Goal: Obtain resource: Download file/media

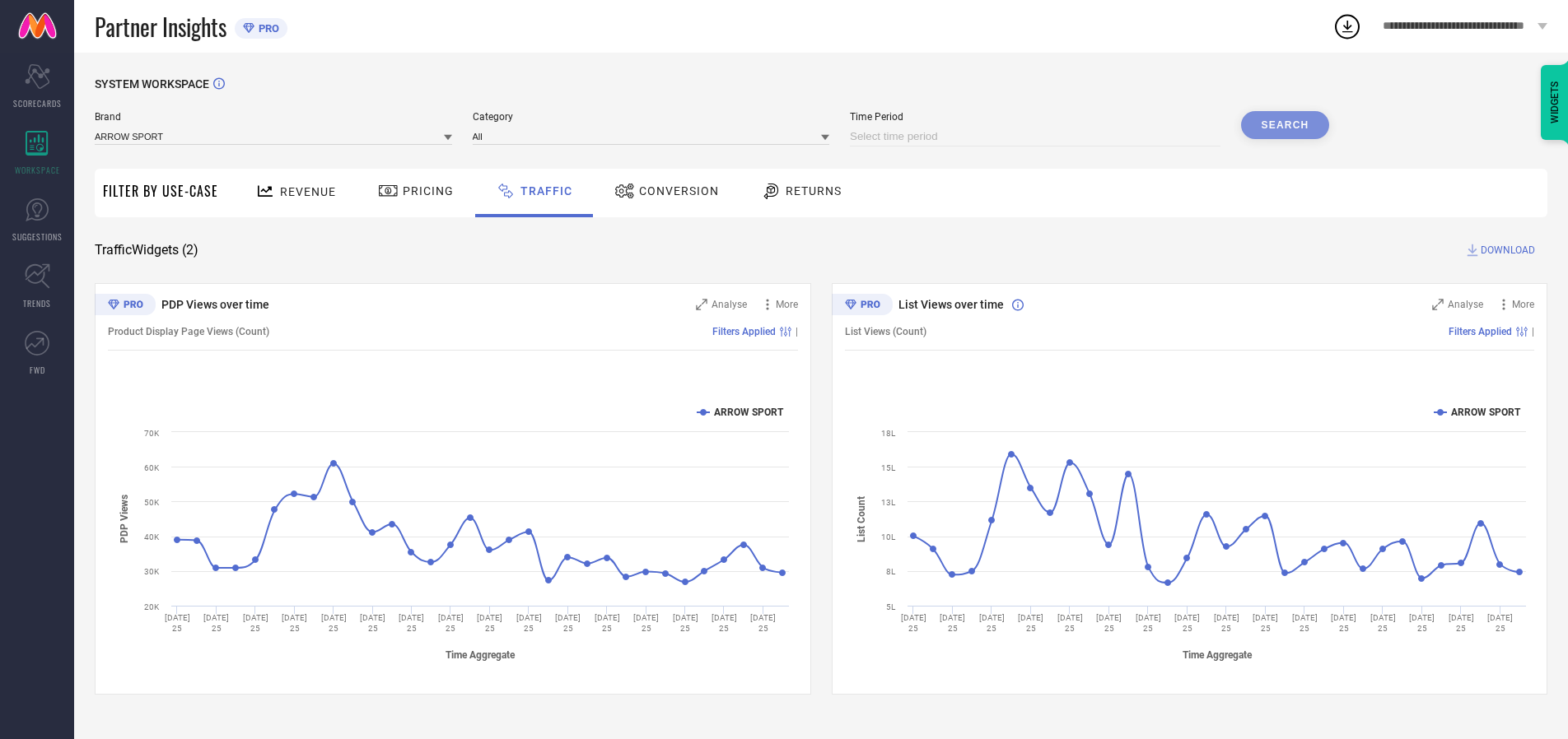
click at [1037, 137] on input at bounding box center [1035, 137] width 371 height 20
select select "7"
select select "2025"
select select "8"
select select "2025"
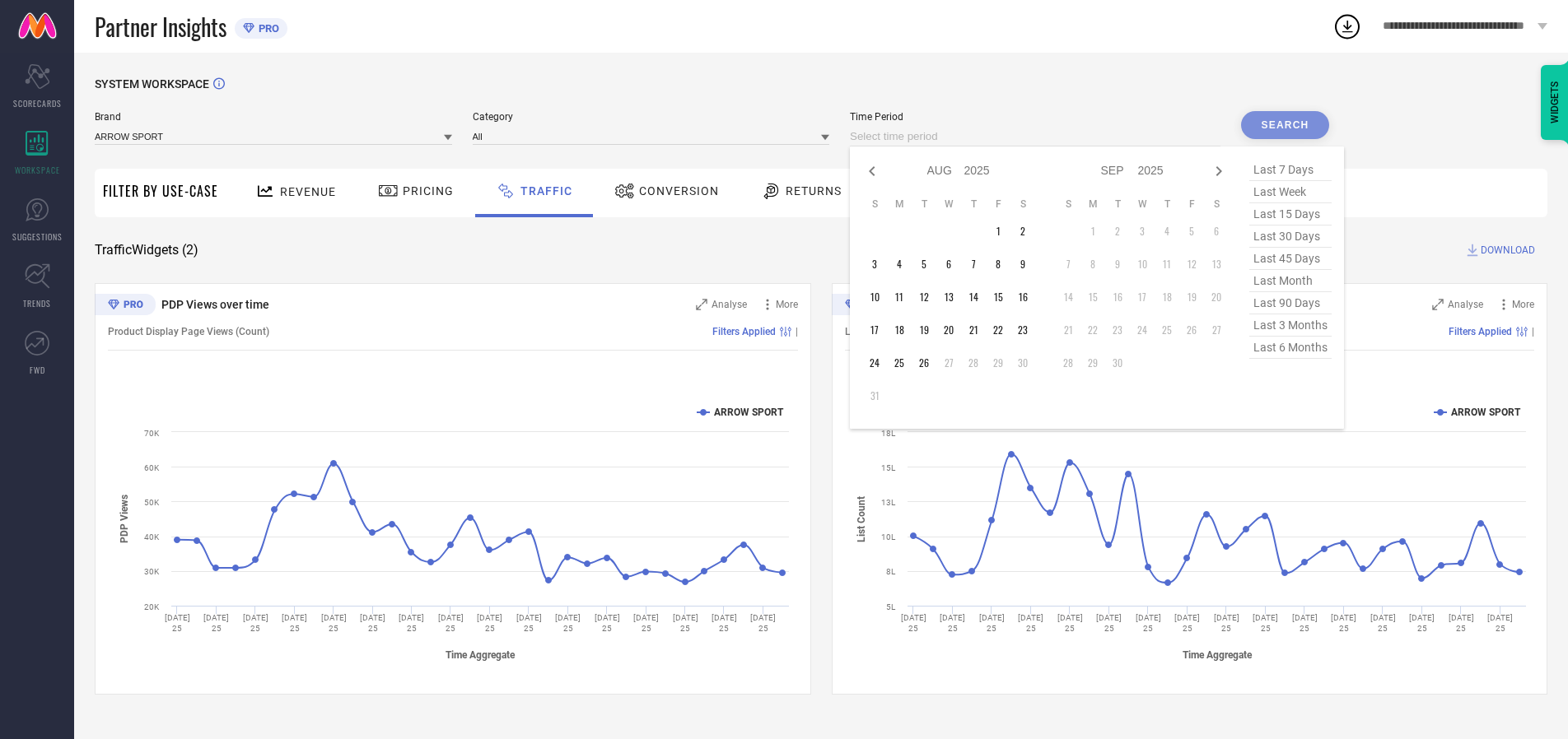
click at [929, 363] on td "26" at bounding box center [923, 362] width 25 height 25
type input "[DATE] to [DATE]"
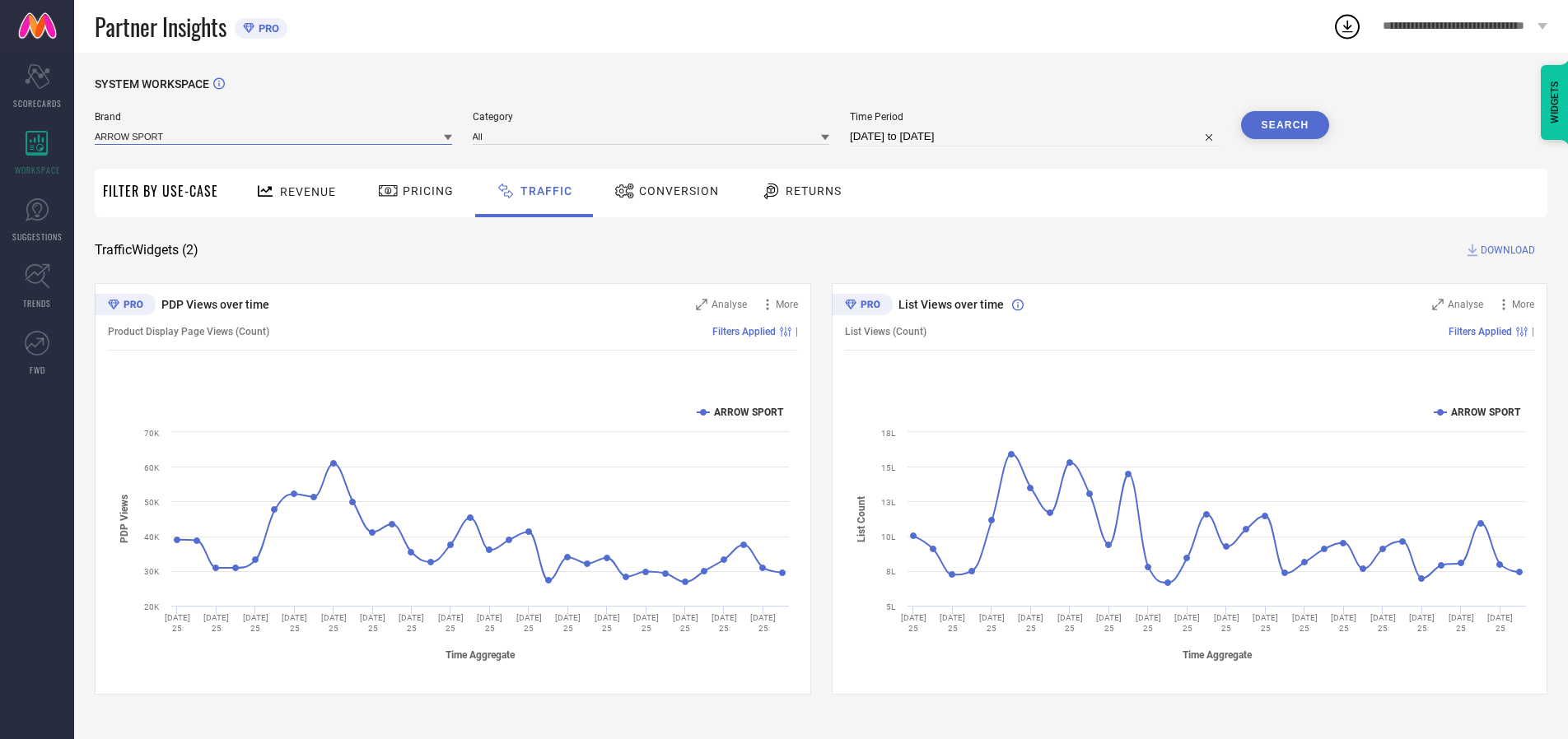
click at [275, 136] on input at bounding box center [273, 137] width 357 height 18
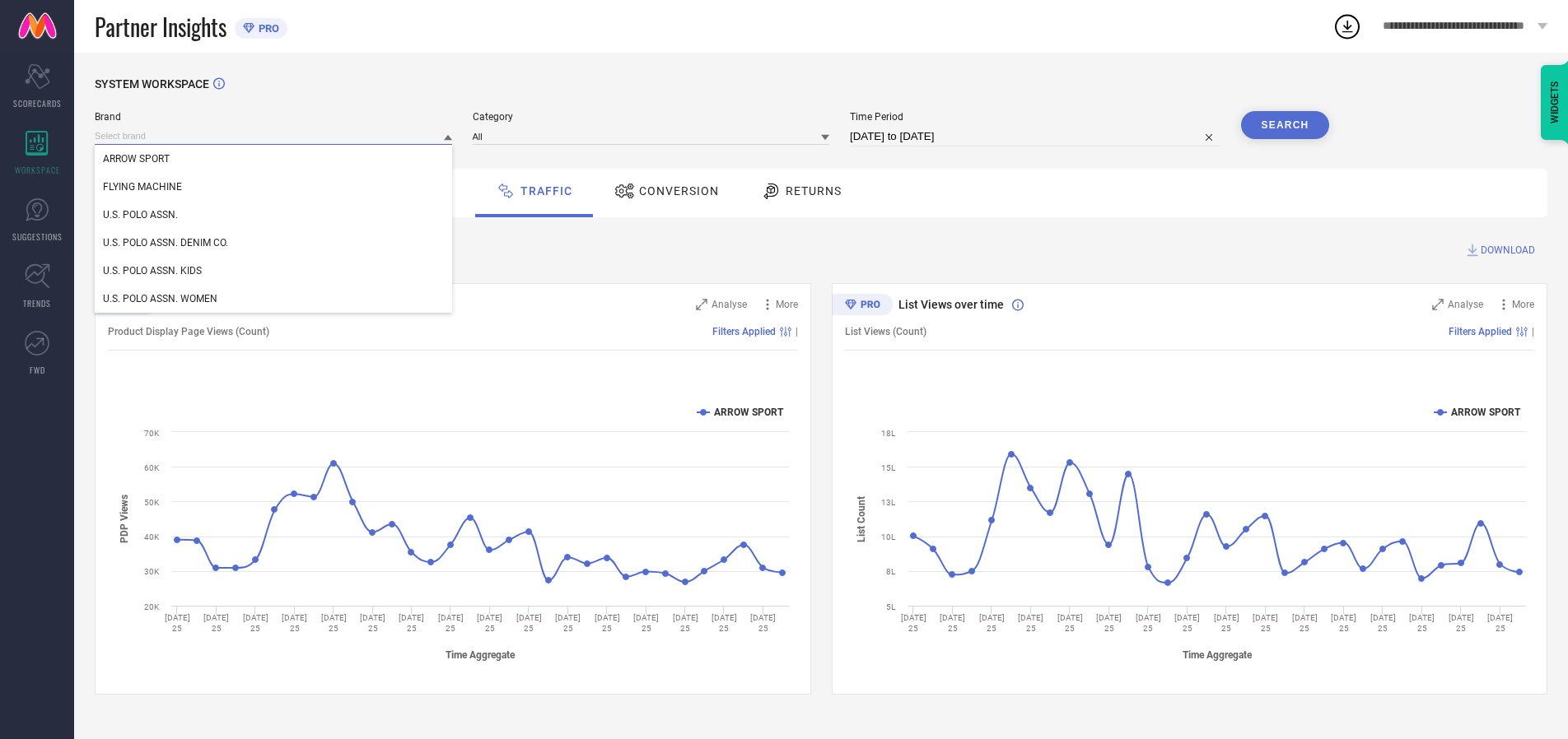
click at [275, 136] on input at bounding box center [273, 137] width 357 height 18
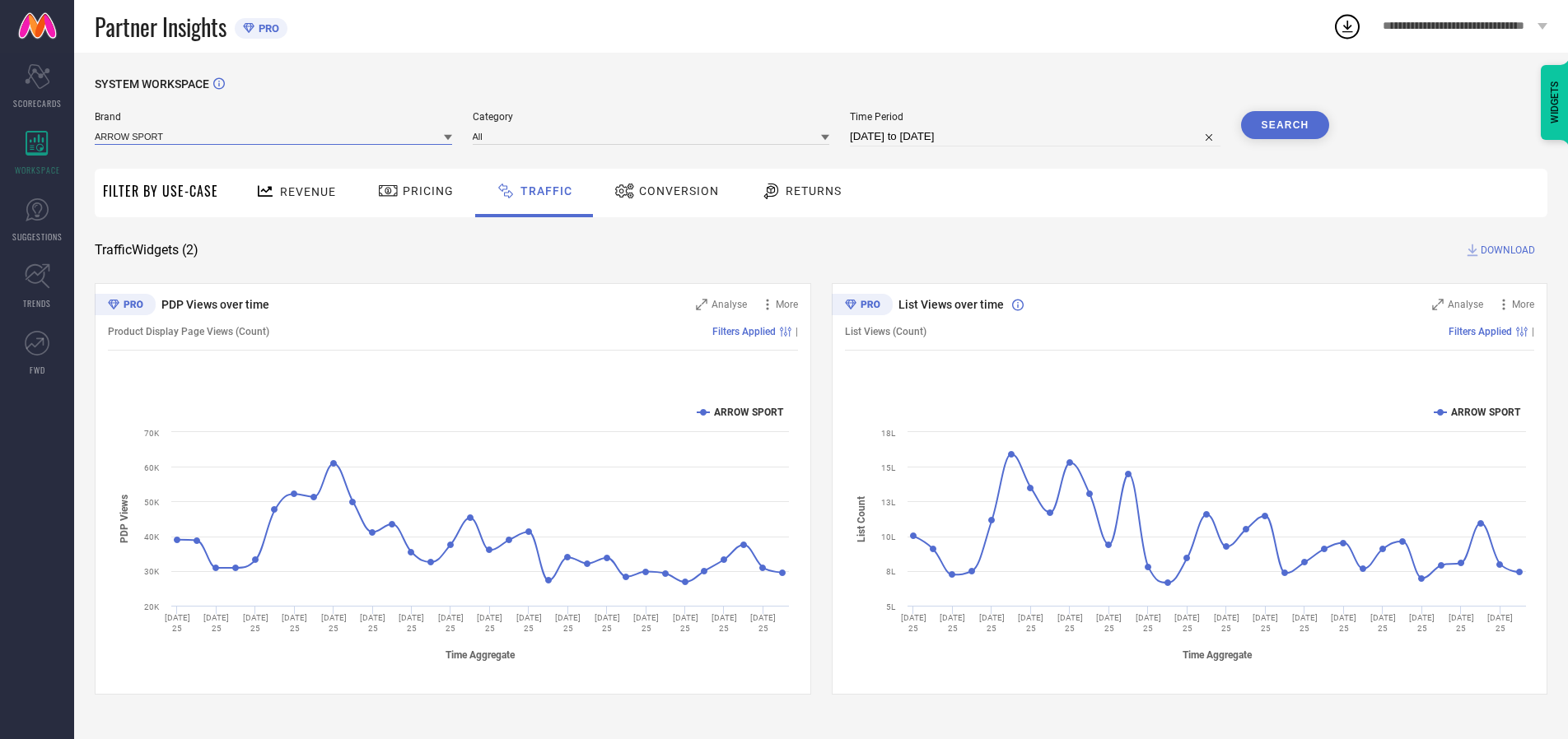
click at [275, 136] on input at bounding box center [273, 137] width 357 height 18
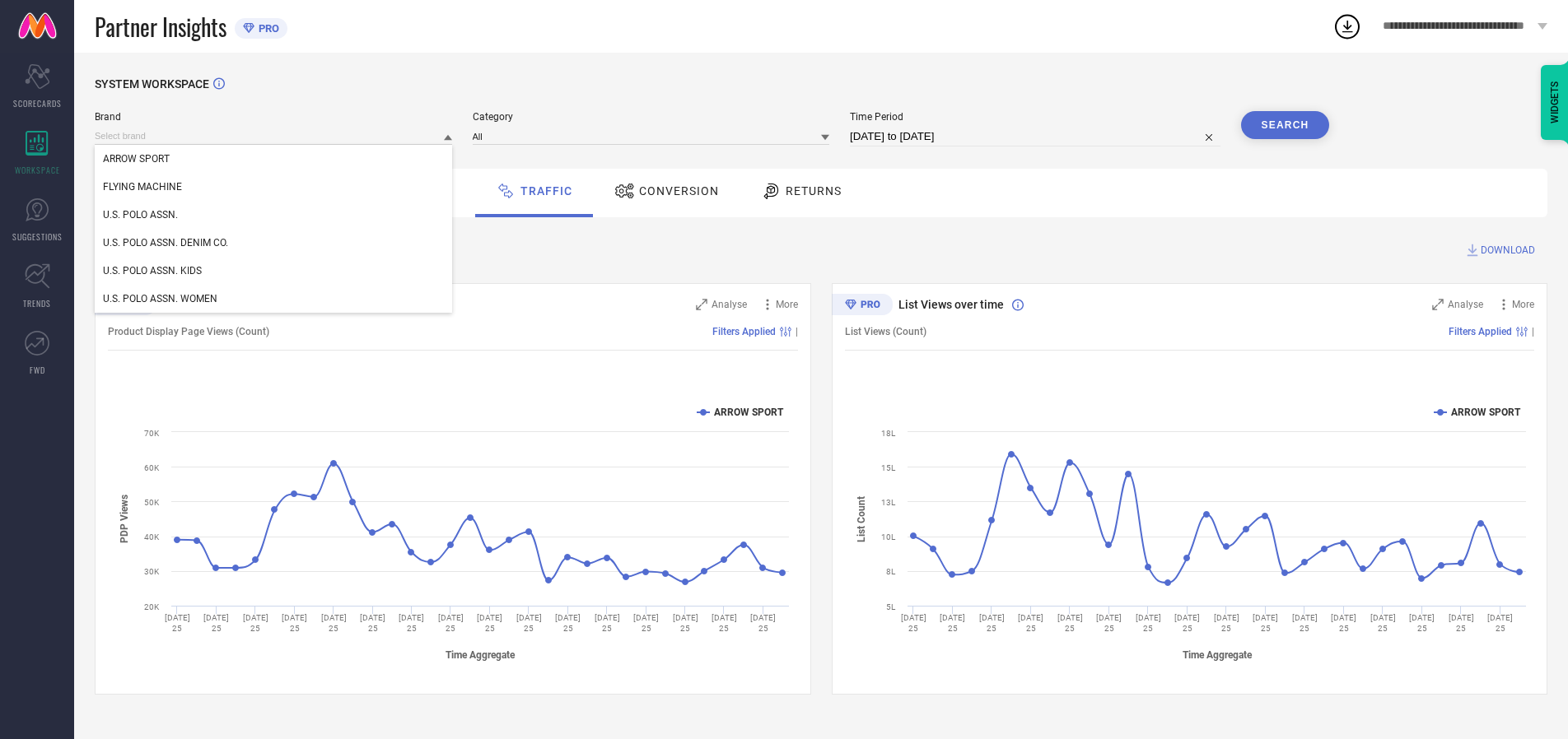
click at [275, 215] on div "U.S. POLO ASSN." at bounding box center [273, 215] width 357 height 28
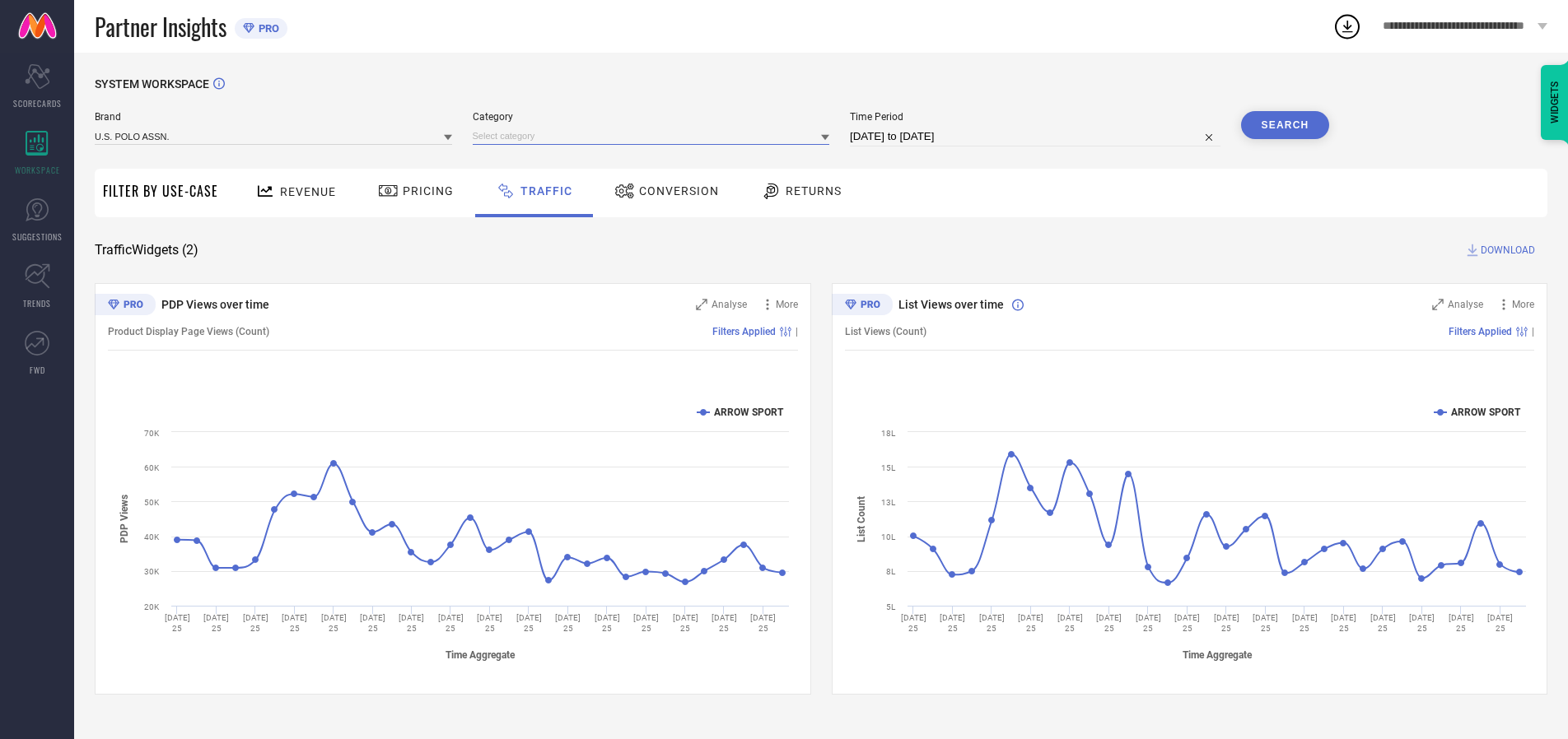
click at [655, 136] on input at bounding box center [651, 137] width 357 height 18
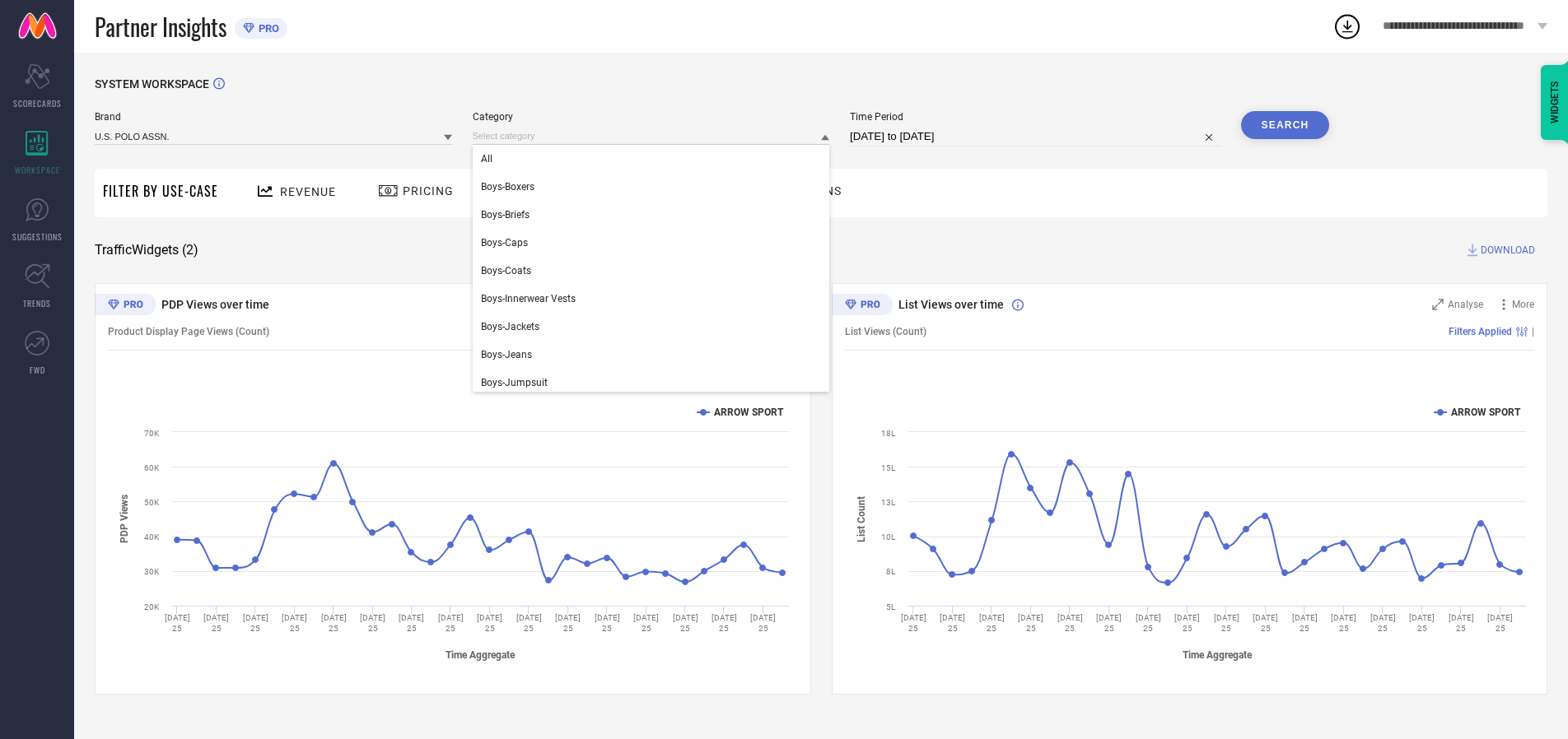
click at [655, 158] on div "All" at bounding box center [651, 158] width 357 height 28
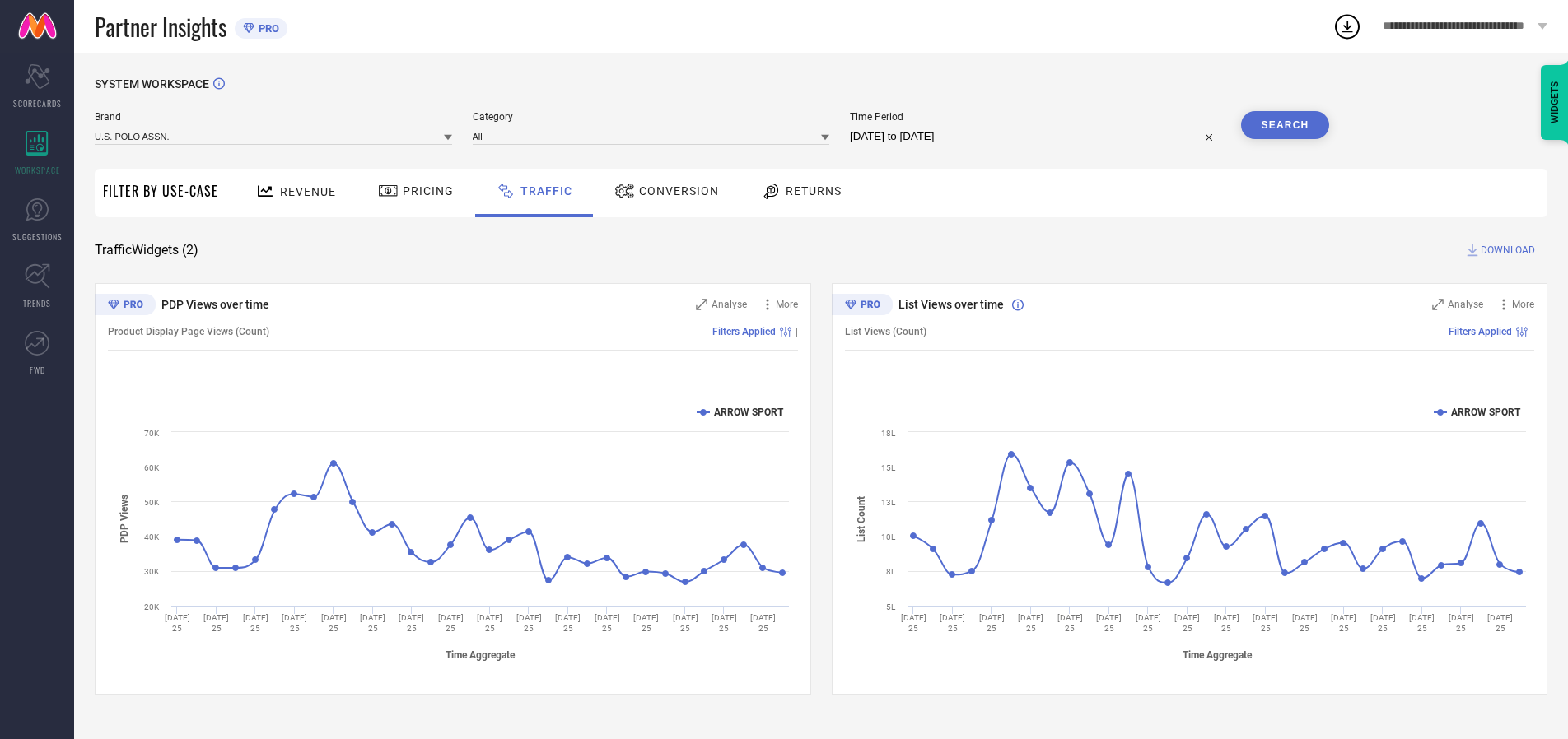
click at [1285, 125] on button "Search" at bounding box center [1286, 125] width 89 height 28
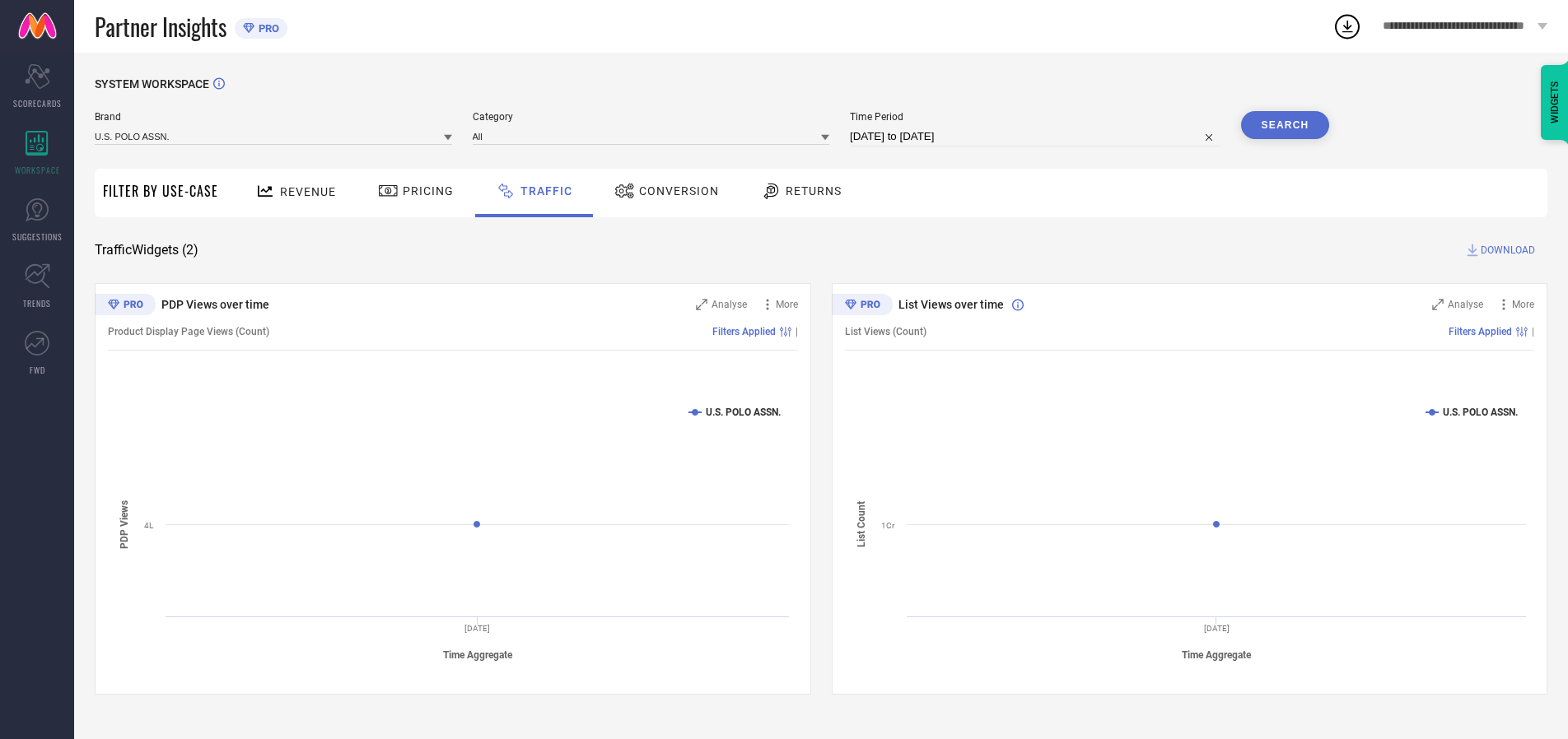
click at [1506, 250] on span "DOWNLOAD" at bounding box center [1507, 250] width 54 height 17
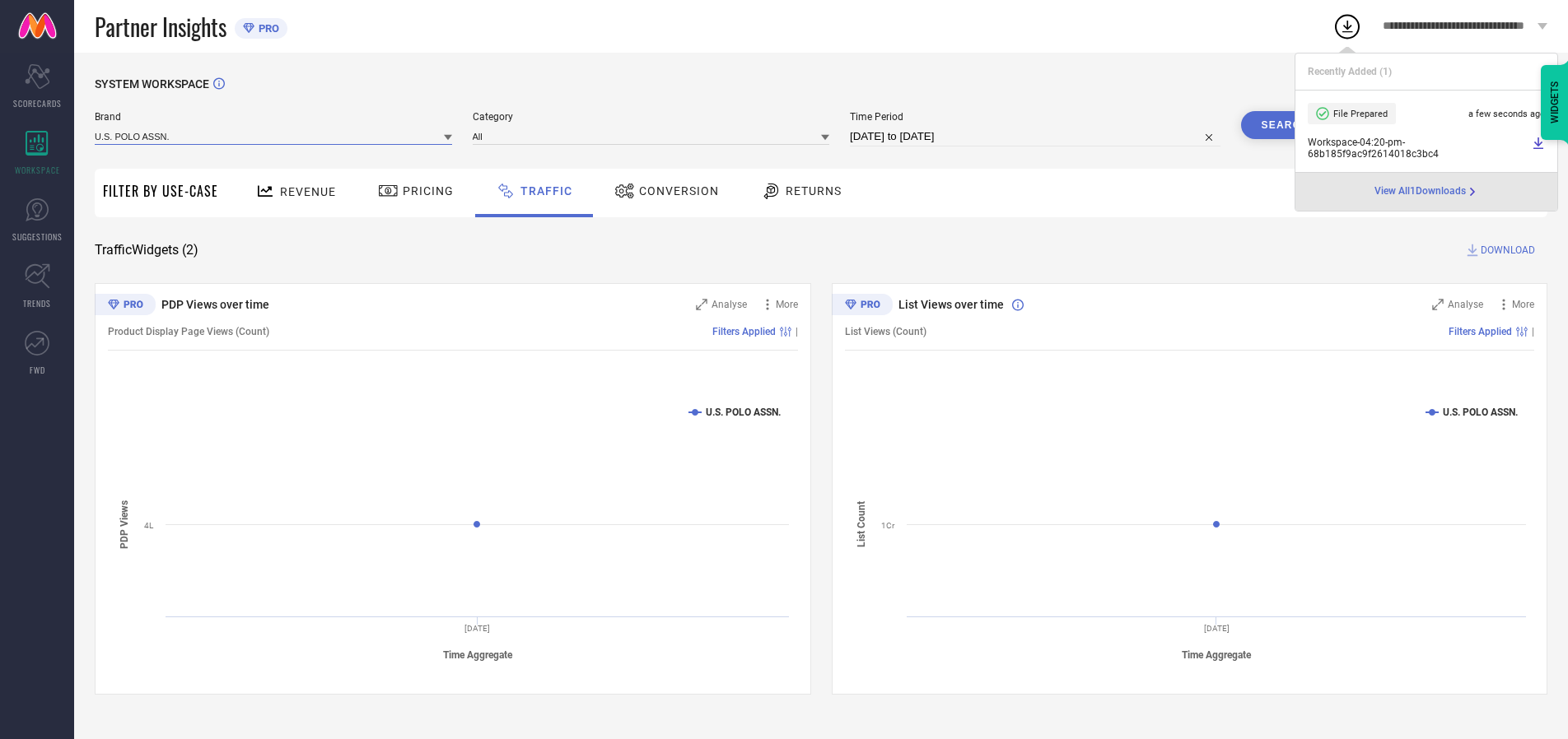
click at [275, 136] on input at bounding box center [273, 137] width 357 height 18
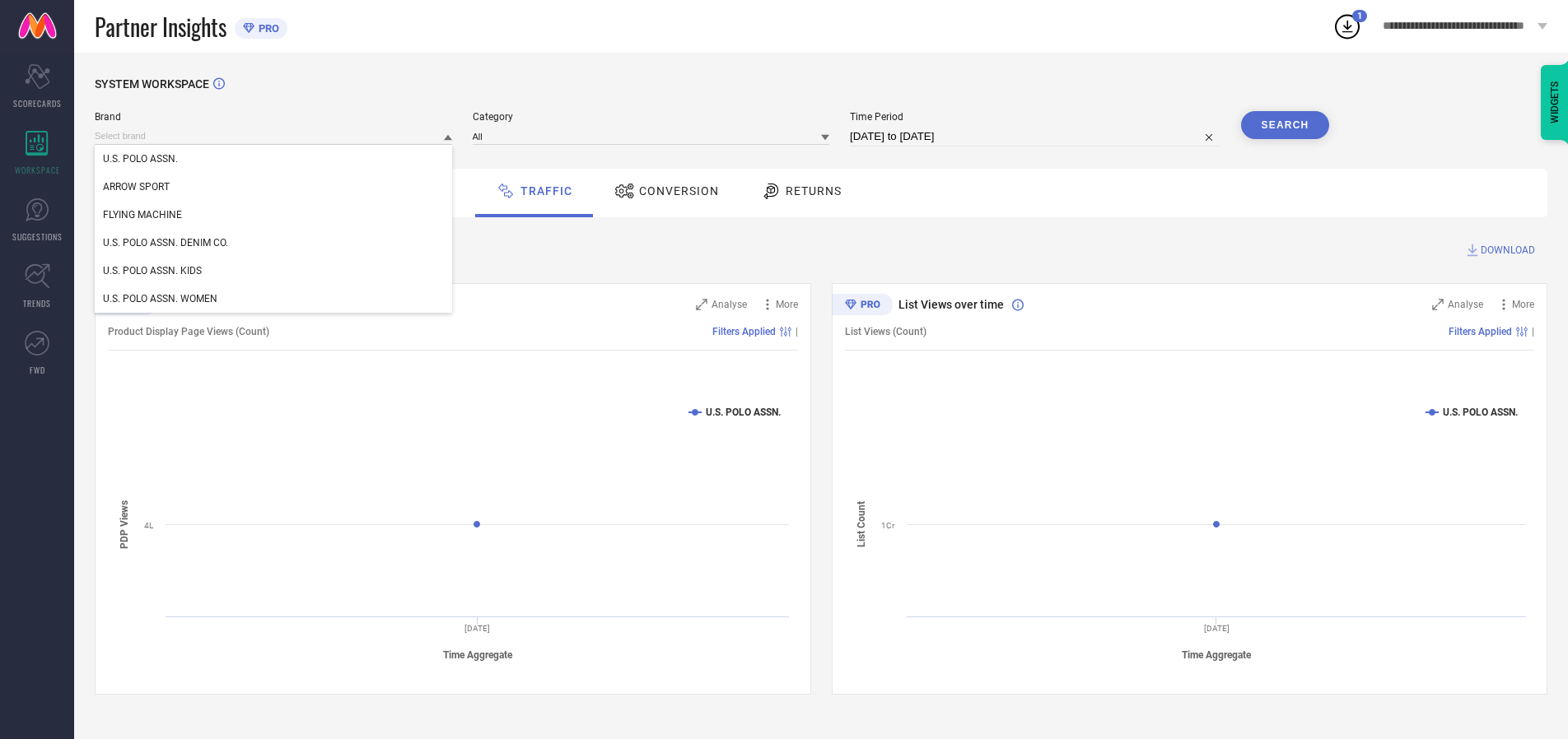
click at [275, 243] on div "U.S. POLO ASSN. DENIM CO." at bounding box center [273, 243] width 357 height 28
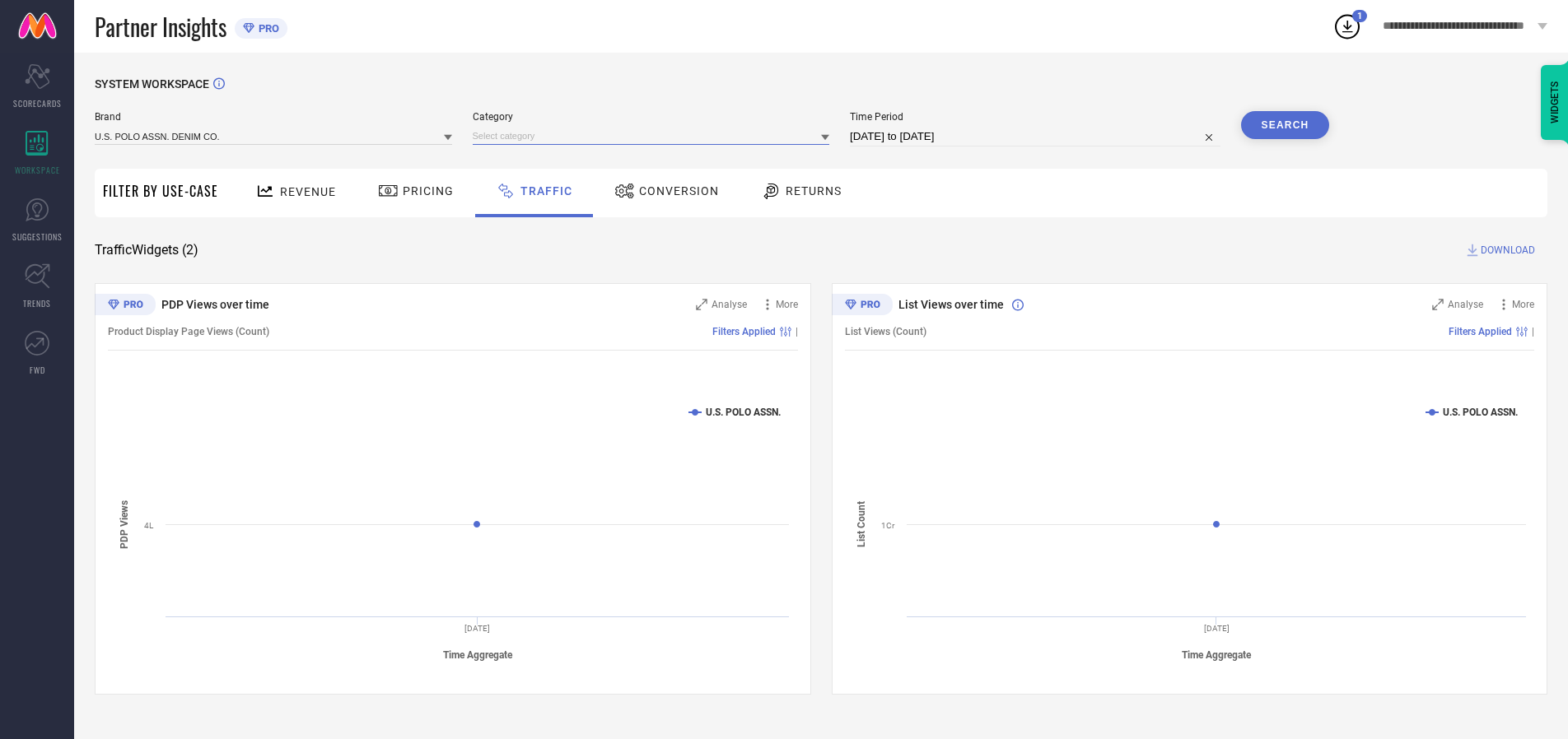
click at [655, 136] on input at bounding box center [651, 137] width 357 height 18
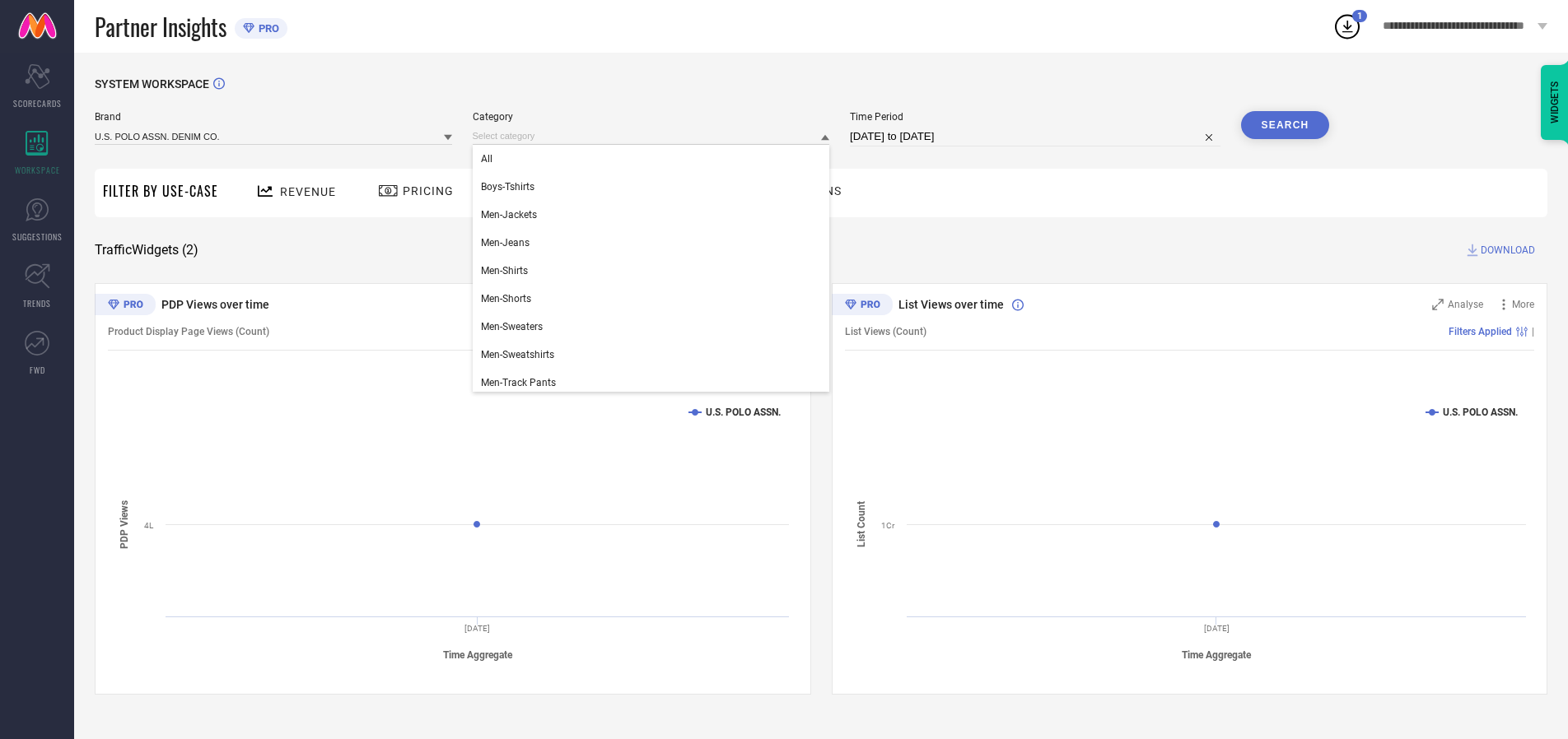
click at [655, 158] on div "All" at bounding box center [651, 158] width 357 height 28
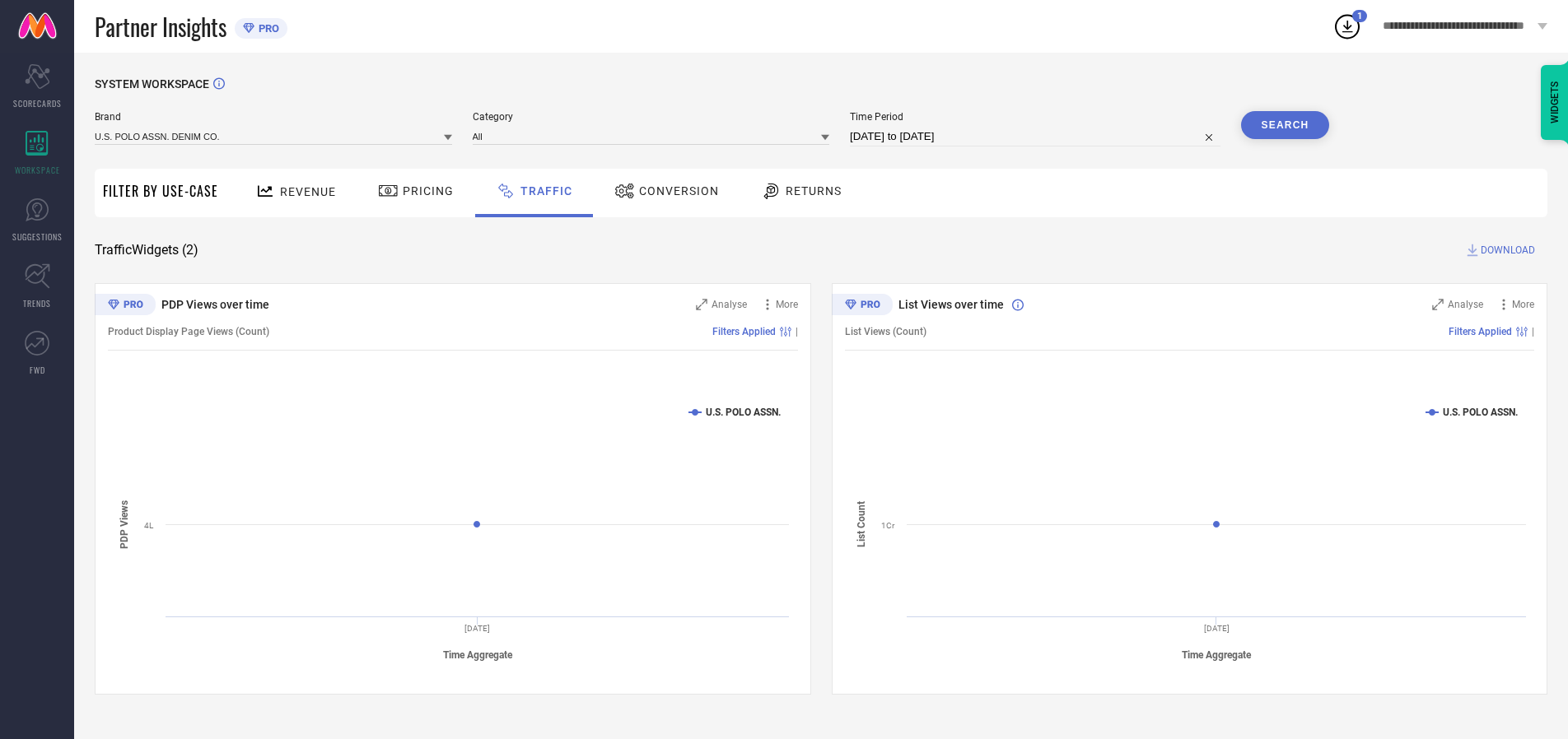
click at [1285, 125] on button "Search" at bounding box center [1286, 125] width 89 height 28
click at [1506, 250] on span "DOWNLOAD" at bounding box center [1507, 250] width 54 height 17
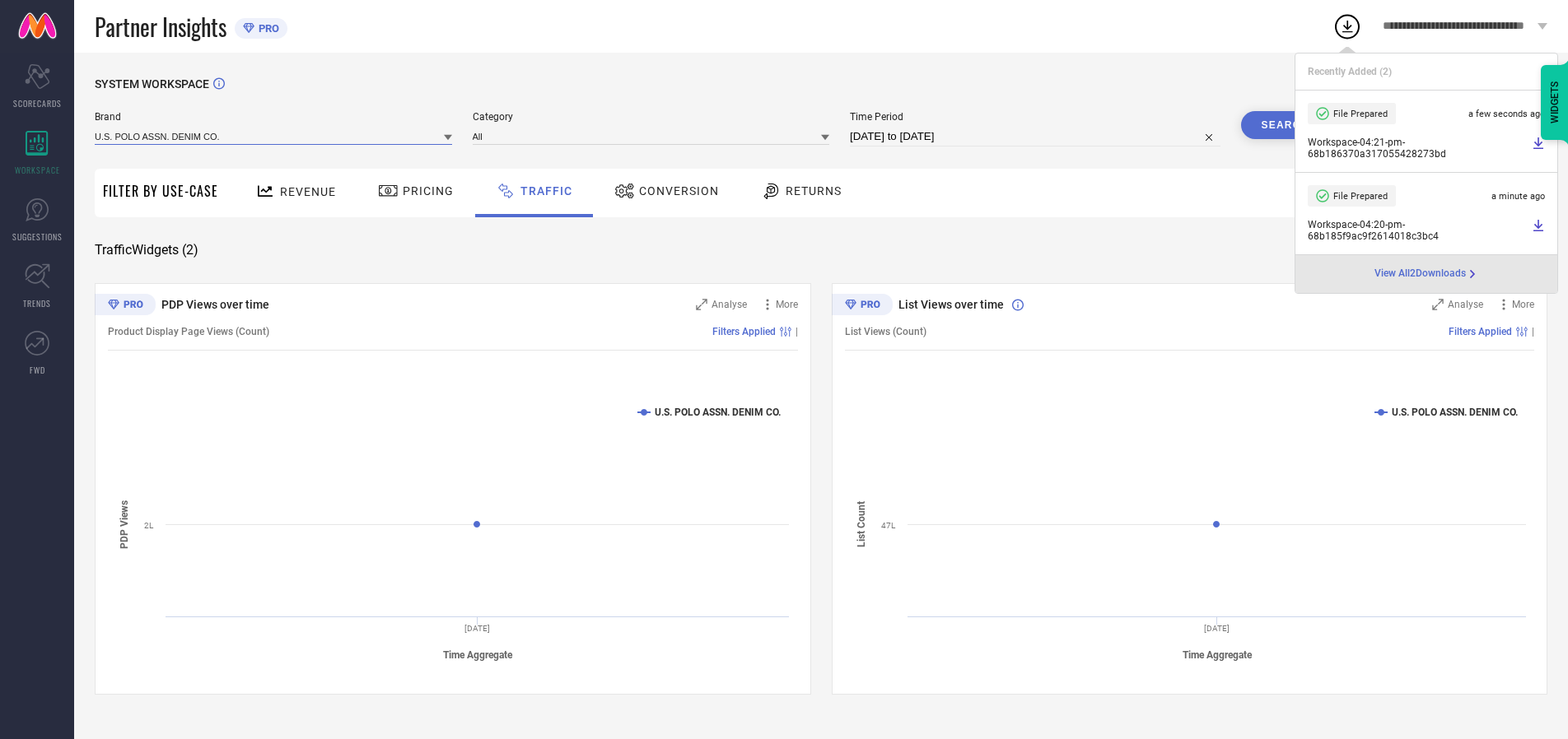
click at [275, 136] on input at bounding box center [273, 137] width 357 height 18
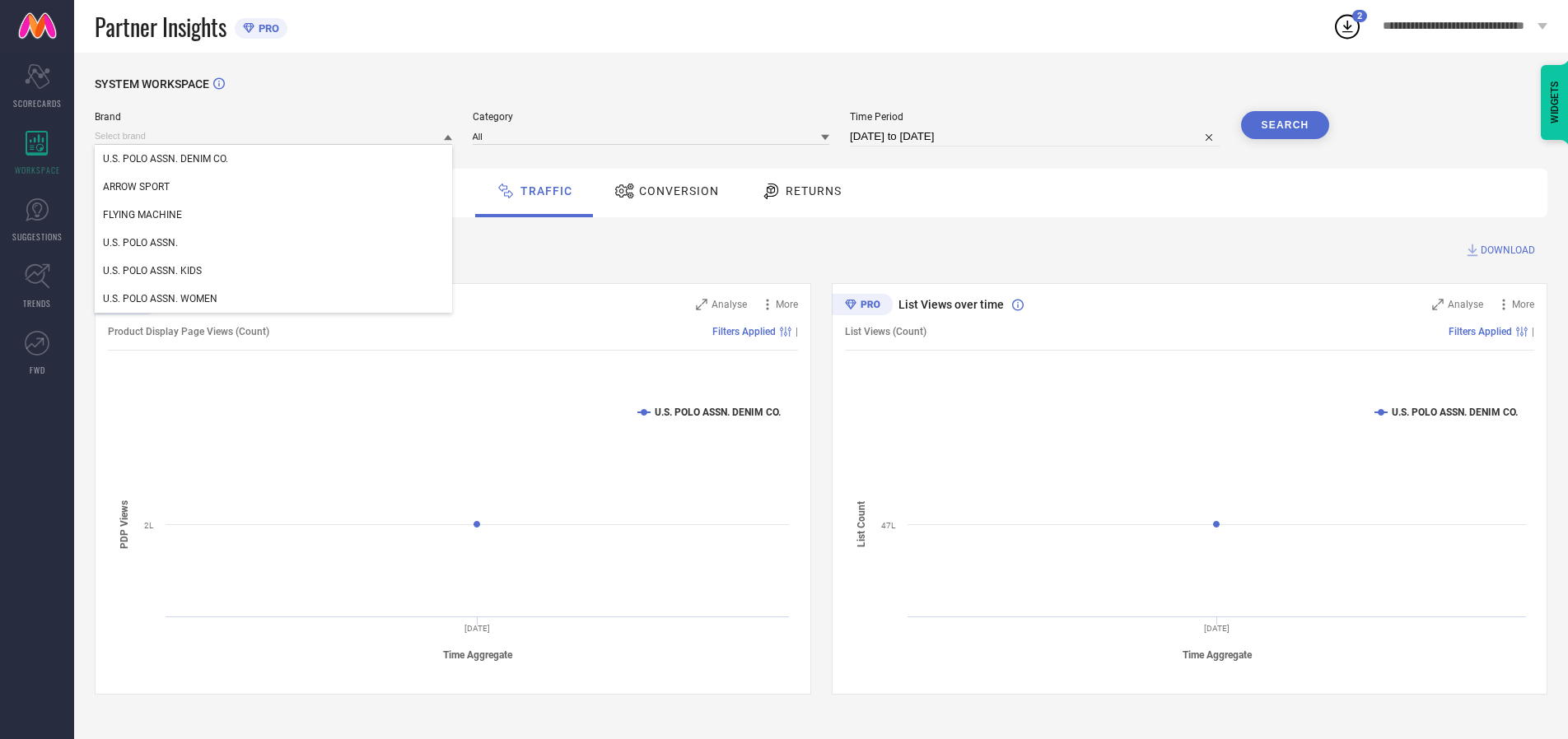
click at [275, 271] on div "U.S. POLO ASSN. KIDS" at bounding box center [273, 271] width 357 height 28
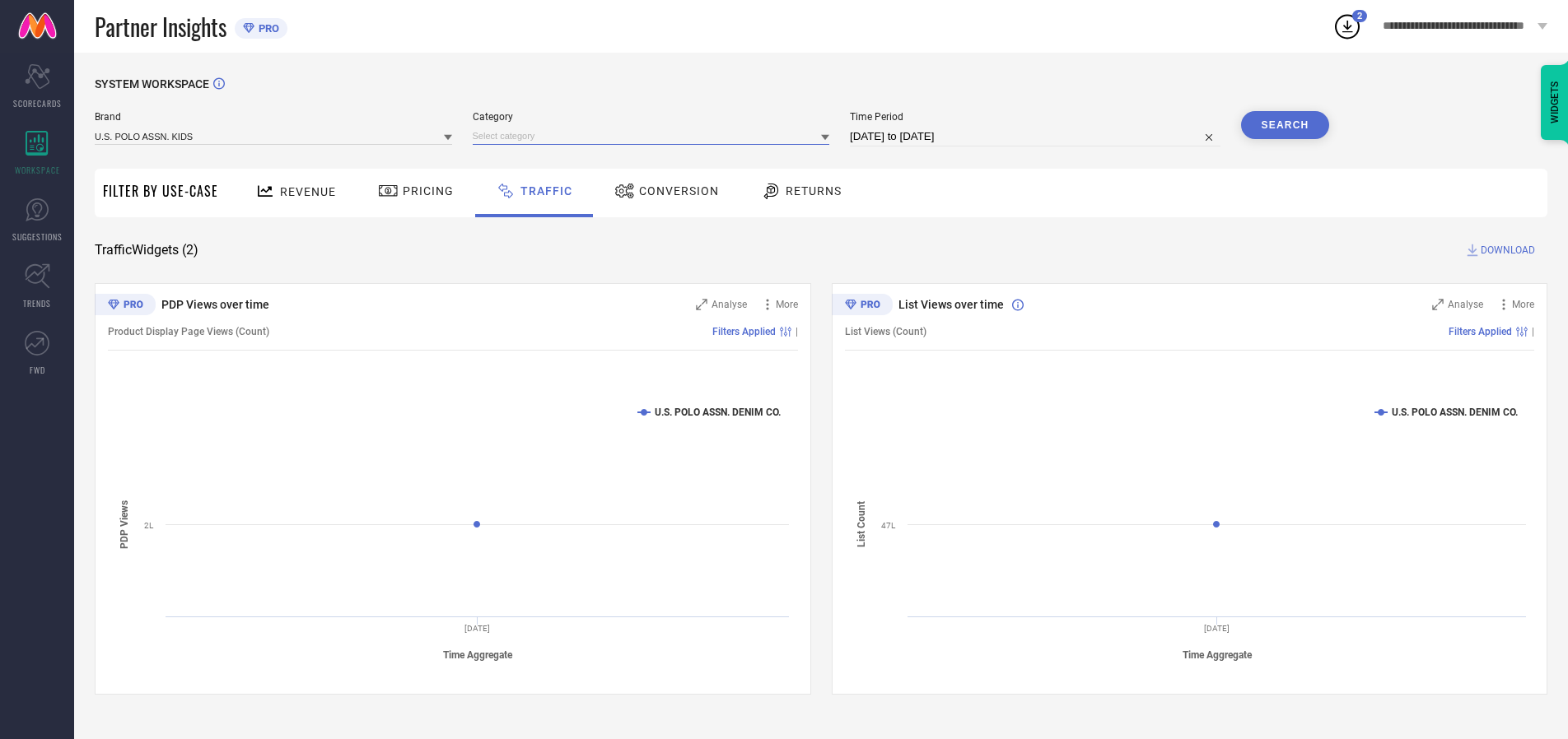
click at [655, 136] on input at bounding box center [651, 137] width 357 height 18
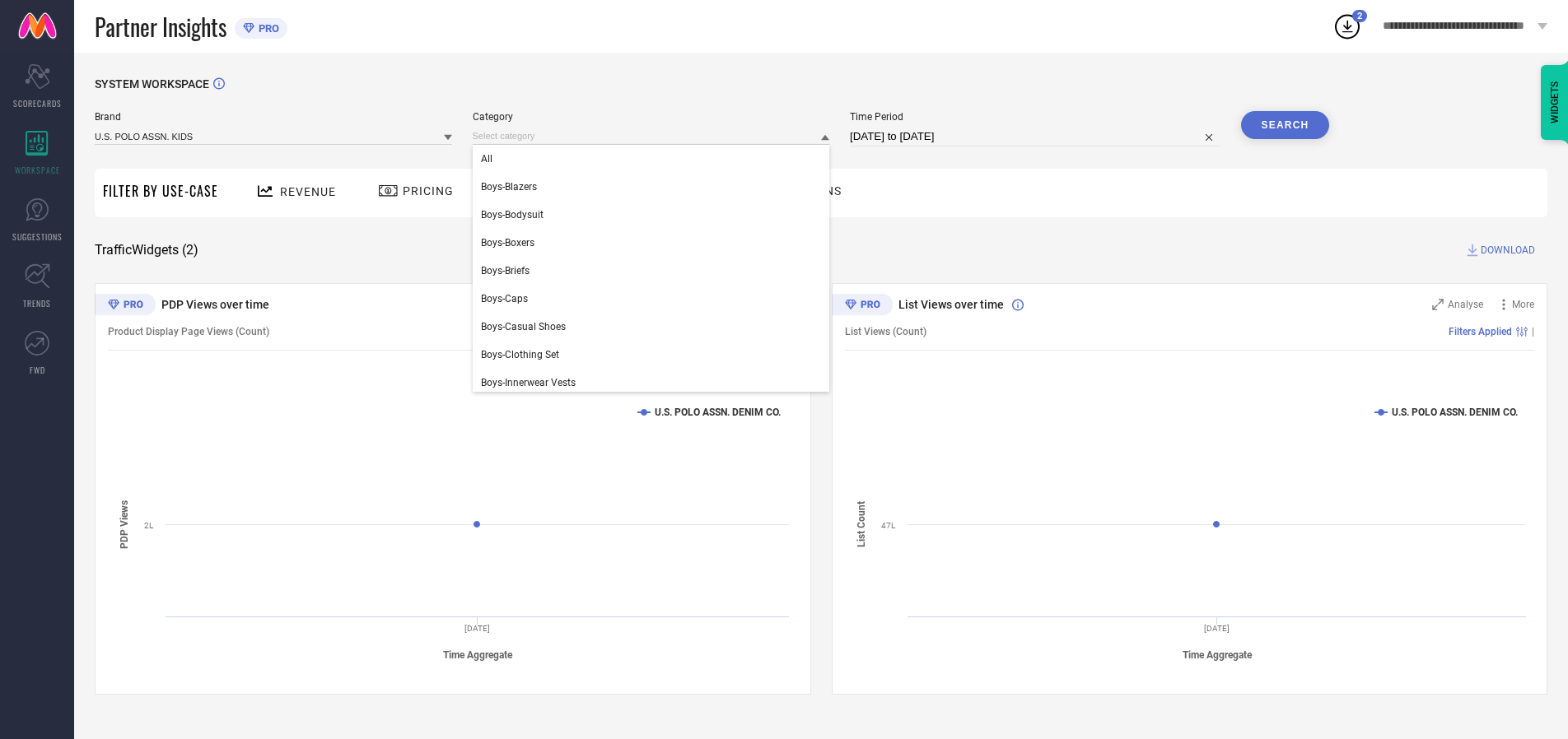
click at [655, 158] on div "All" at bounding box center [651, 158] width 357 height 28
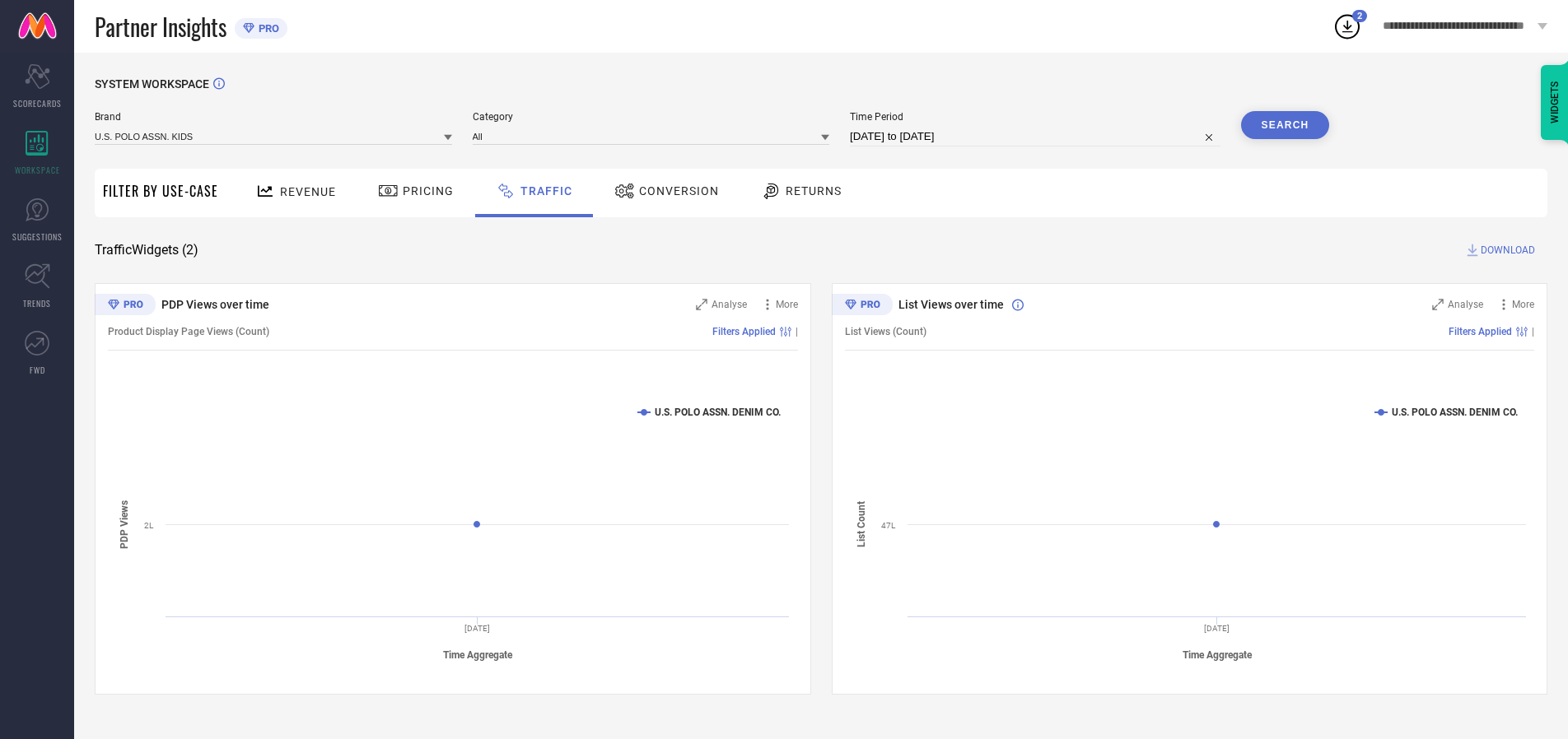
click at [1285, 125] on button "Search" at bounding box center [1286, 125] width 89 height 28
click at [1506, 250] on span "DOWNLOAD" at bounding box center [1507, 250] width 54 height 17
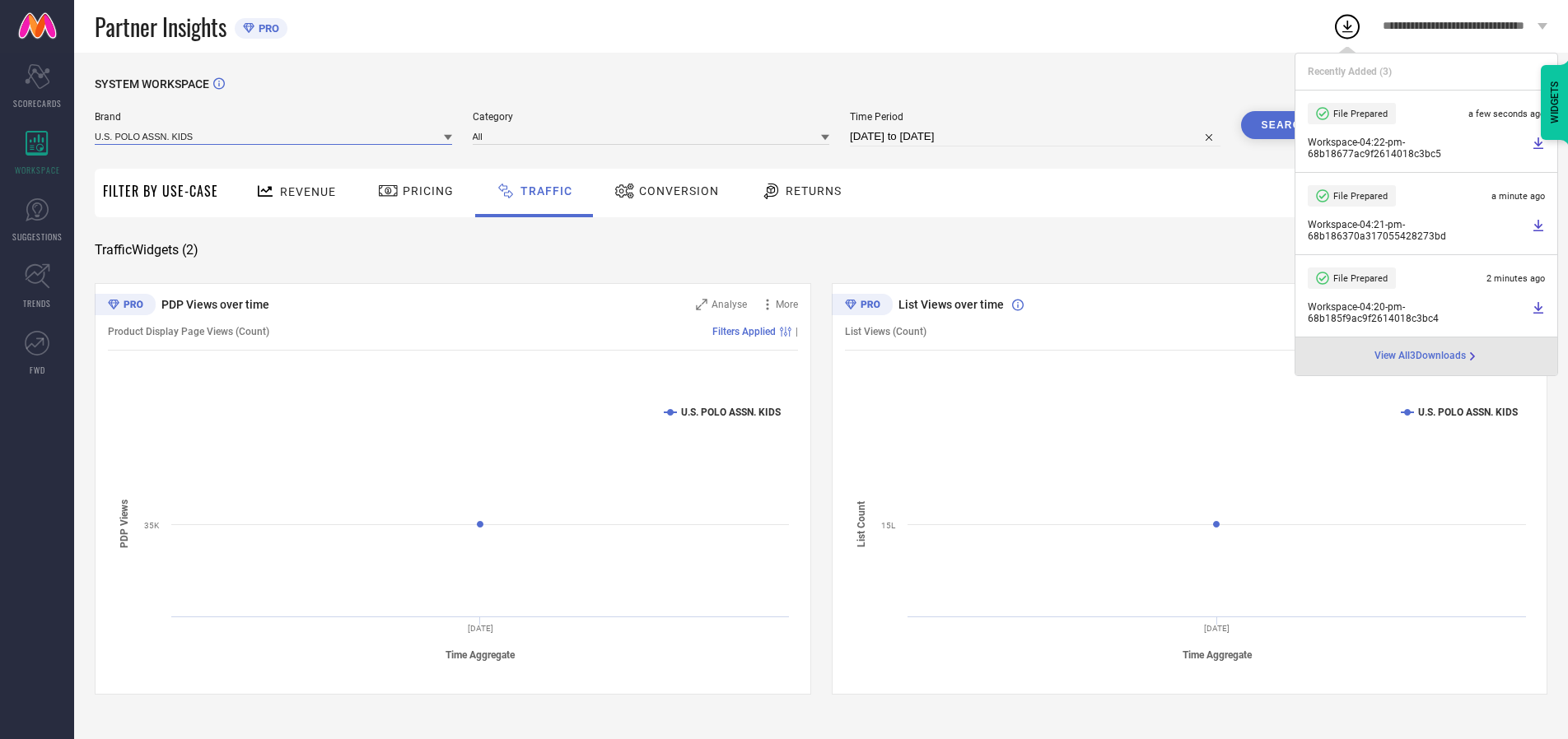
click at [275, 136] on input at bounding box center [273, 137] width 357 height 18
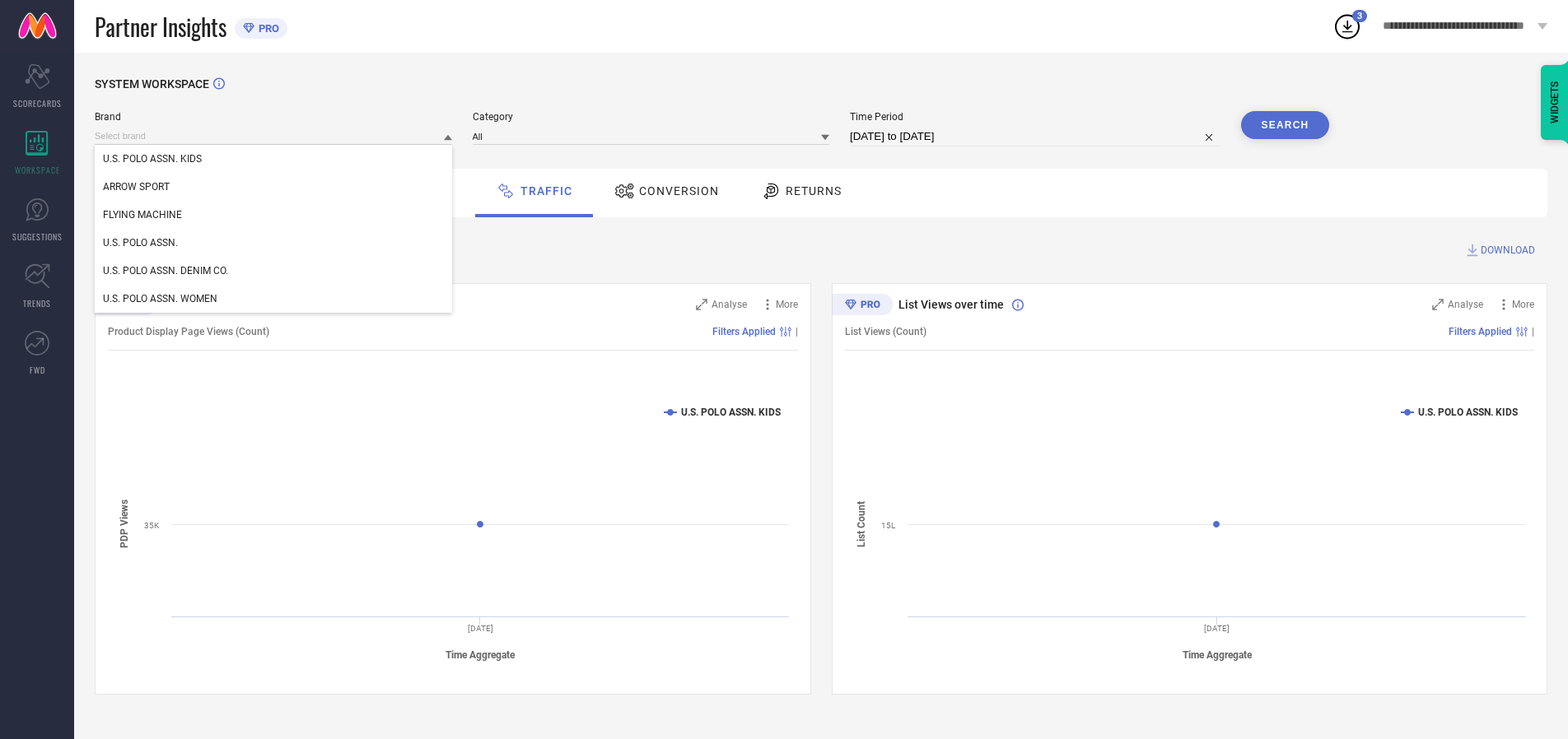
click at [275, 299] on div "U.S. POLO ASSN. WOMEN" at bounding box center [273, 299] width 357 height 28
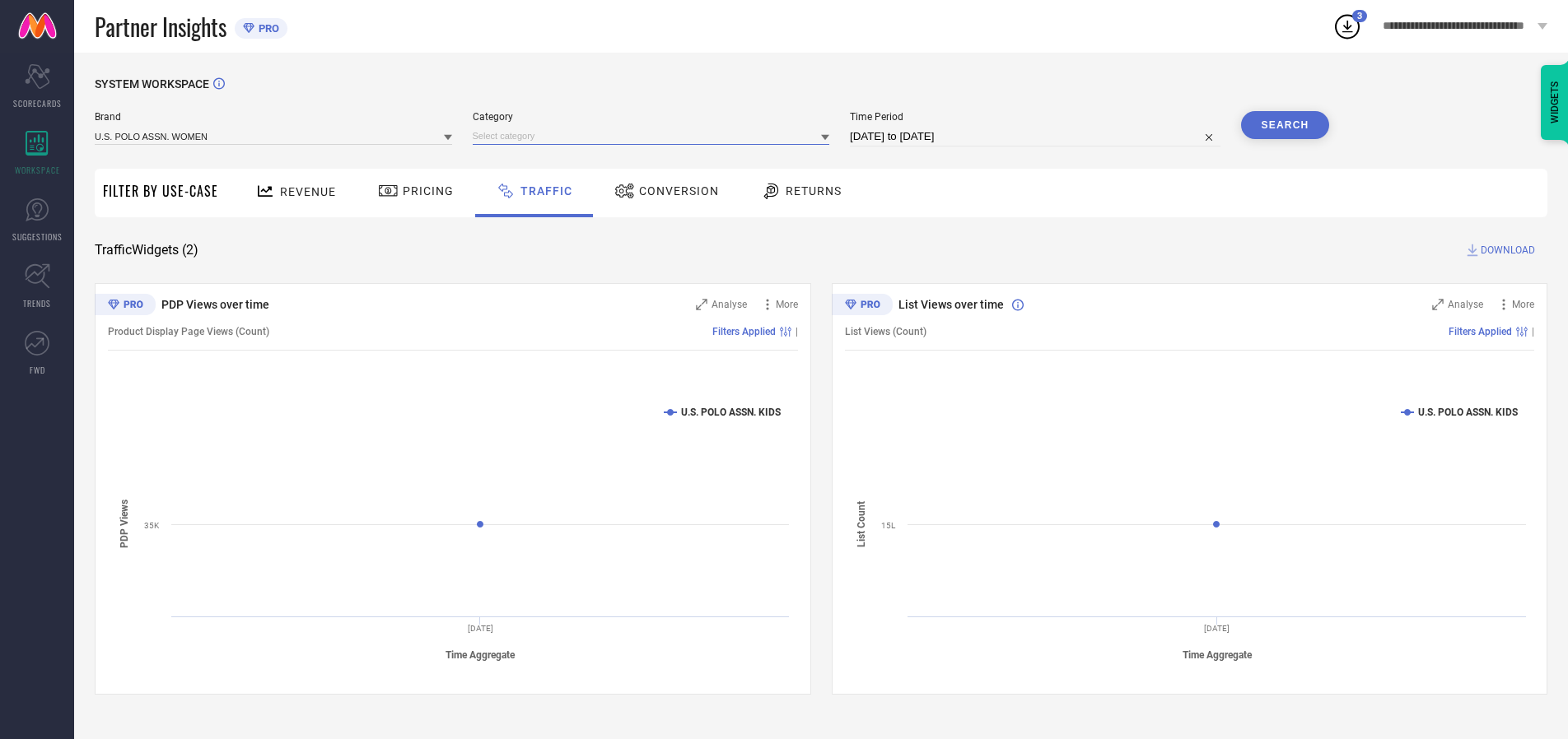
click at [655, 136] on input at bounding box center [651, 137] width 357 height 18
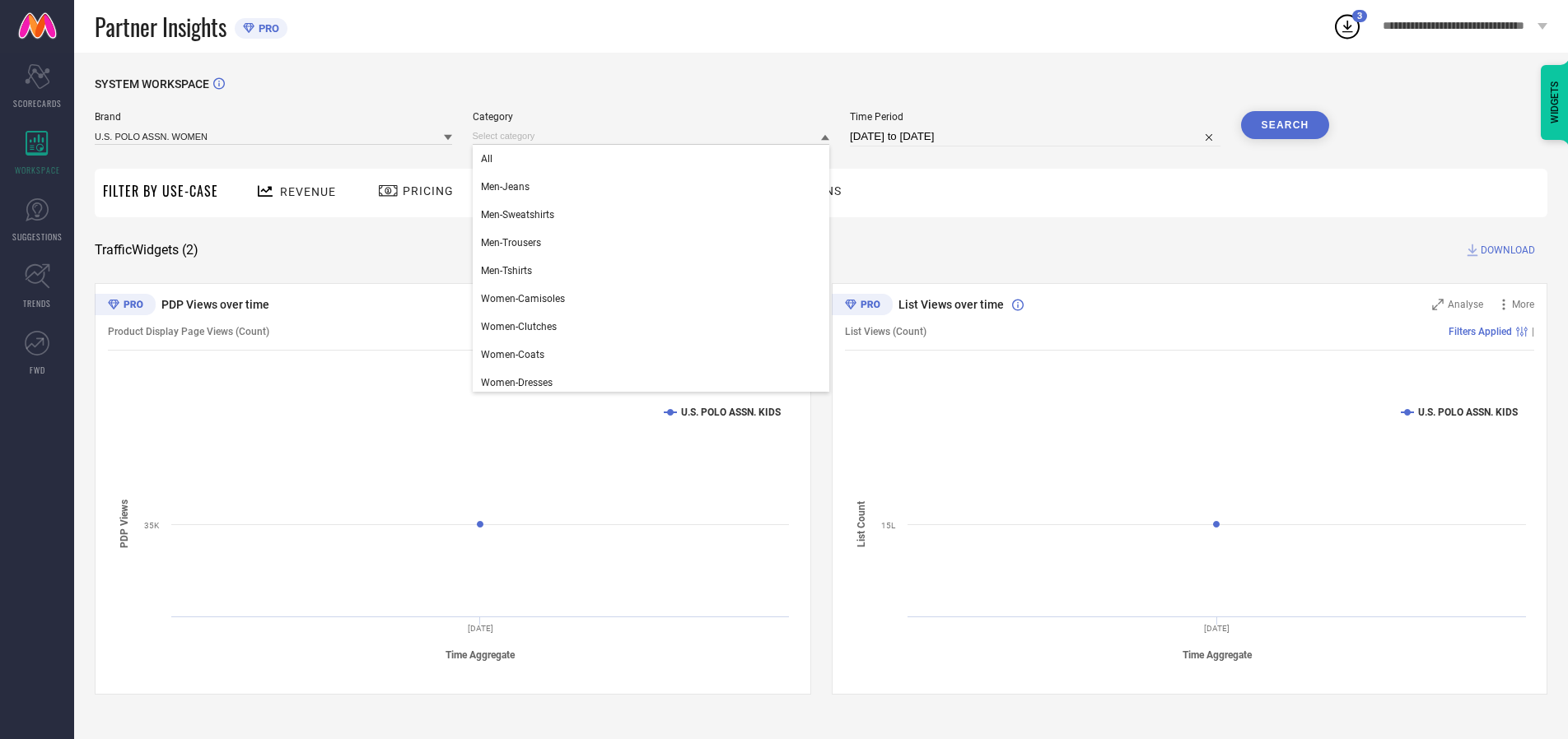
click at [655, 158] on div "All" at bounding box center [651, 158] width 357 height 28
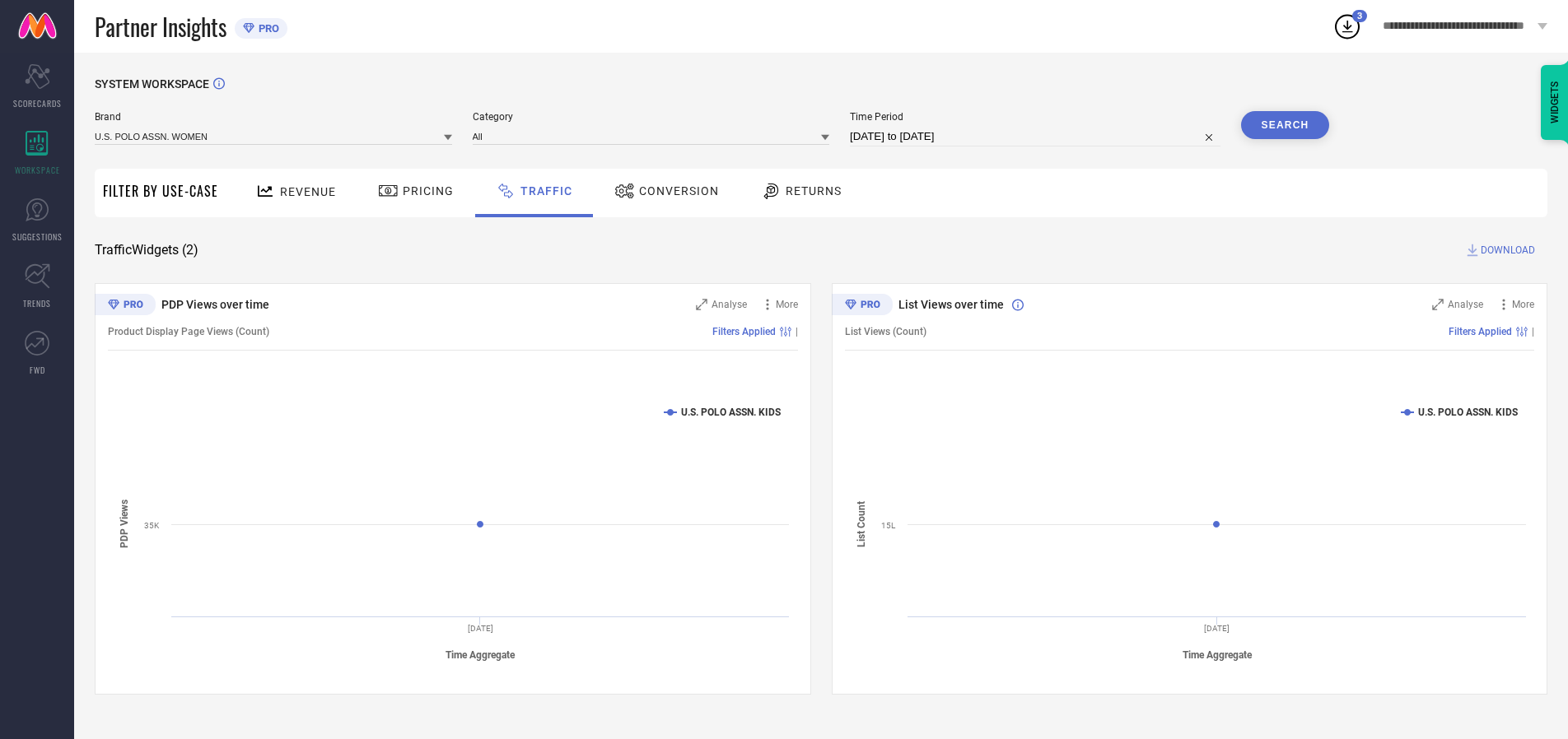
click at [1285, 125] on button "Search" at bounding box center [1286, 125] width 89 height 28
click at [1506, 250] on span "DOWNLOAD" at bounding box center [1507, 250] width 54 height 17
